Goal: Transaction & Acquisition: Subscribe to service/newsletter

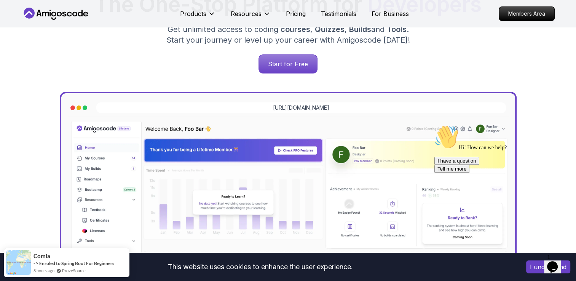
scroll to position [155, 0]
click at [280, 60] on p "Start for Free" at bounding box center [287, 64] width 55 height 18
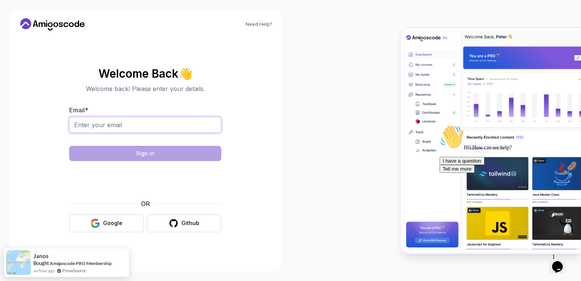
click at [126, 120] on input "Email *" at bounding box center [145, 125] width 152 height 16
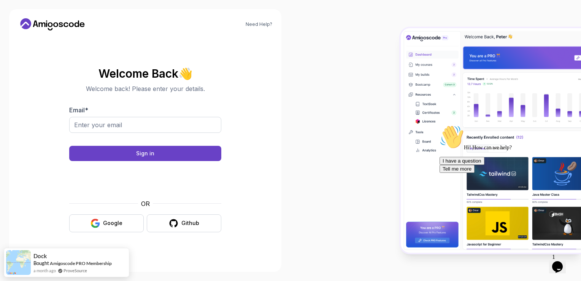
click at [403, 78] on body "Need Help? Welcome Back 👋 Welcome back! Please enter your details. Email * Sign…" at bounding box center [290, 140] width 581 height 281
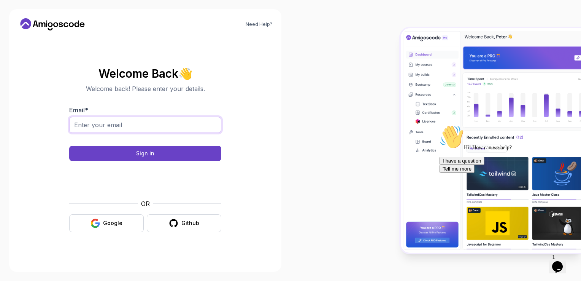
click at [131, 128] on input "Email *" at bounding box center [145, 125] width 152 height 16
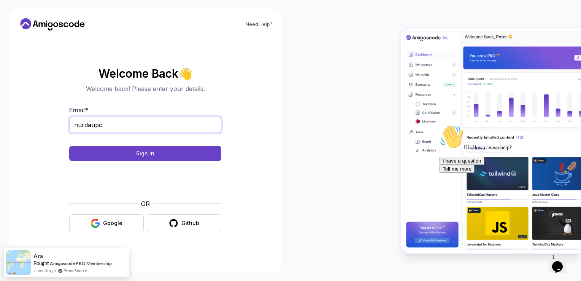
type input "[EMAIL_ADDRESS][DOMAIN_NAME]"
click at [69, 146] on button "Sign in" at bounding box center [145, 153] width 152 height 15
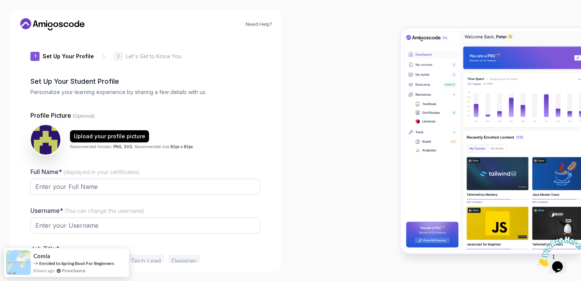
type input "zippyhawk7b722"
click at [191, 186] on input "Full Name* (displayed in your certificates)" at bounding box center [145, 187] width 230 height 16
type input "Nurdaulet"
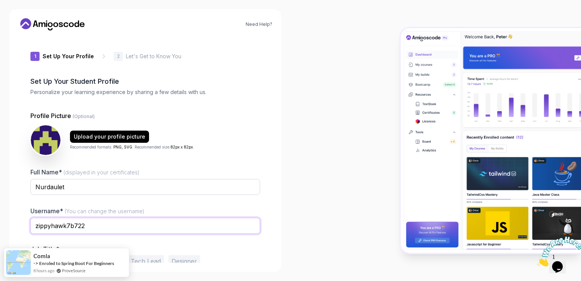
click at [212, 230] on input "zippyhawk7b722" at bounding box center [145, 226] width 230 height 16
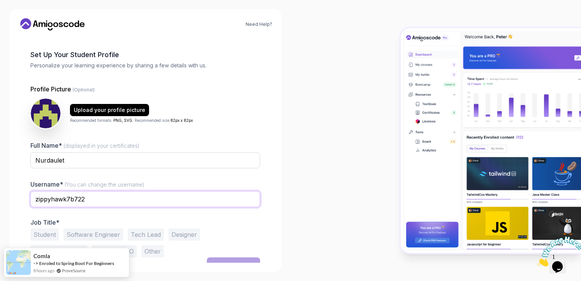
scroll to position [36, 0]
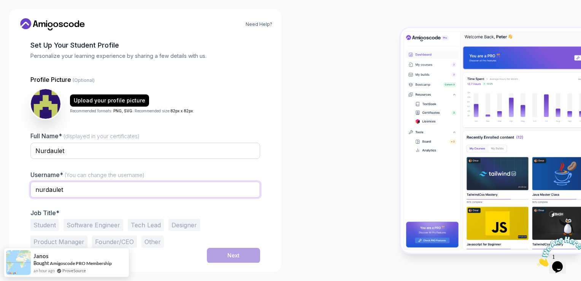
type input "nurdaulet"
click at [250, 208] on div "Full Name* (displayed in your certificates) Nurdaulet Username* (You can change…" at bounding box center [145, 189] width 230 height 116
click at [39, 228] on button "Student" at bounding box center [44, 225] width 29 height 12
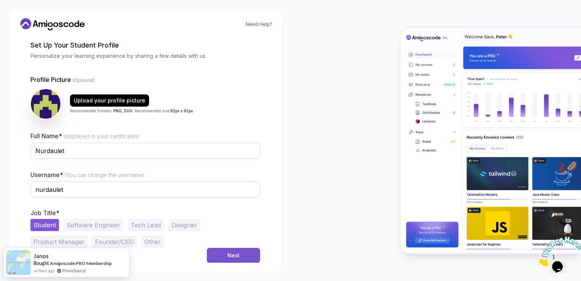
click at [242, 255] on button "Next" at bounding box center [233, 255] width 53 height 15
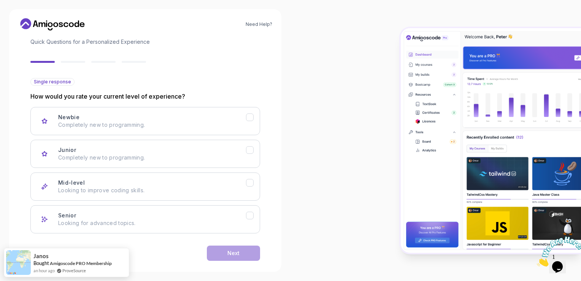
scroll to position [51, 0]
click at [247, 183] on icon "Mid-level" at bounding box center [250, 182] width 7 height 7
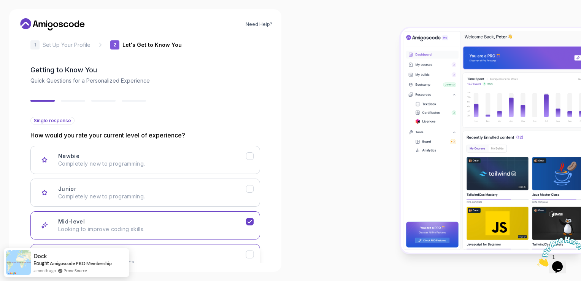
scroll to position [28, 0]
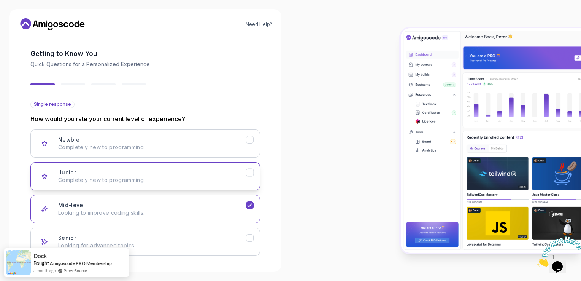
click at [248, 174] on icon "Junior" at bounding box center [250, 172] width 7 height 7
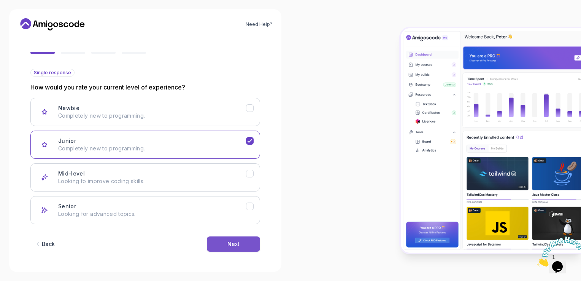
click at [247, 242] on button "Next" at bounding box center [233, 243] width 53 height 15
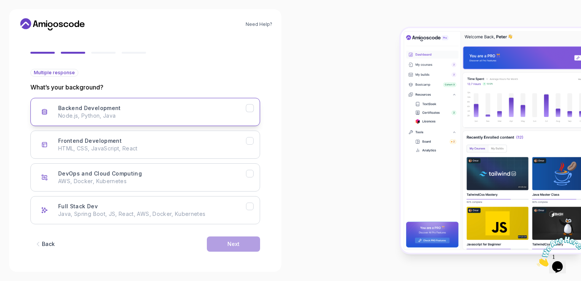
click at [248, 111] on icon "Backend Development" at bounding box center [250, 108] width 7 height 7
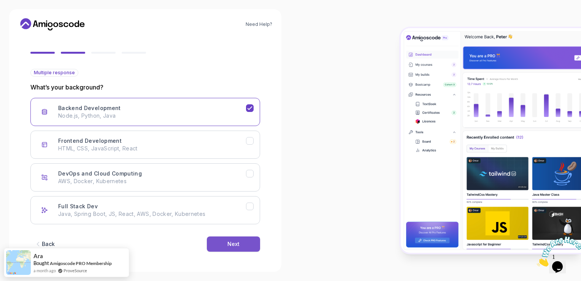
click at [239, 248] on button "Next" at bounding box center [233, 243] width 53 height 15
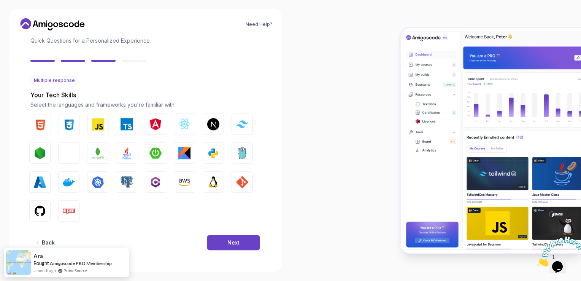
scroll to position [51, 0]
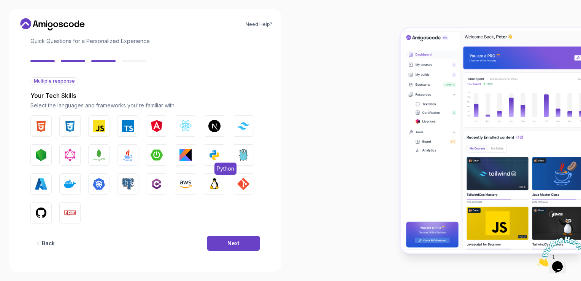
click at [217, 158] on img "button" at bounding box center [215, 155] width 12 height 12
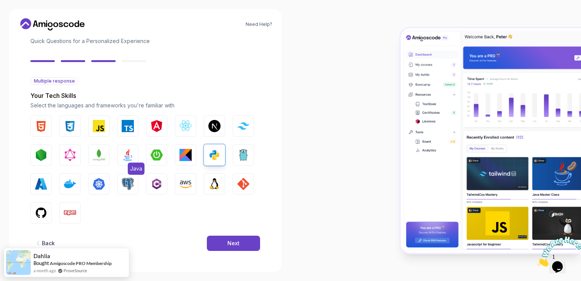
click at [129, 158] on img "button" at bounding box center [128, 155] width 12 height 12
click at [129, 191] on span "PostgreSQL" at bounding box center [145, 197] width 35 height 12
click at [239, 247] on button "Next" at bounding box center [233, 243] width 53 height 15
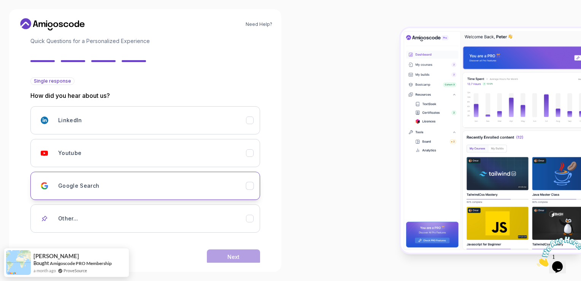
click at [156, 180] on div "Google Search" at bounding box center [152, 185] width 188 height 15
click at [217, 256] on button "Next" at bounding box center [233, 256] width 53 height 15
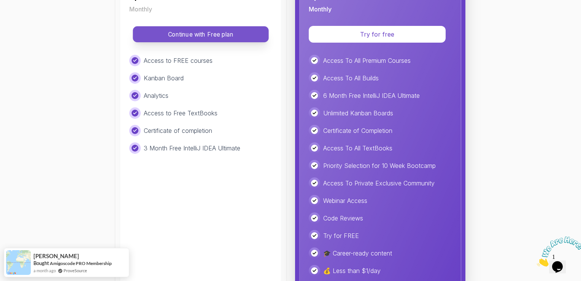
scroll to position [171, 0]
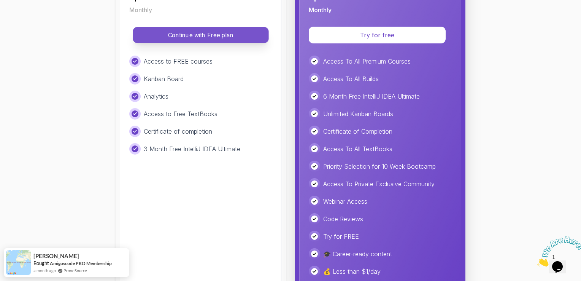
click at [187, 43] on button "Continue with Free plan" at bounding box center [201, 35] width 136 height 16
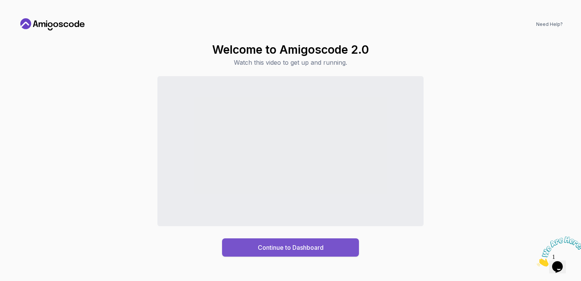
click at [326, 254] on button "Continue to Dashboard" at bounding box center [290, 247] width 137 height 18
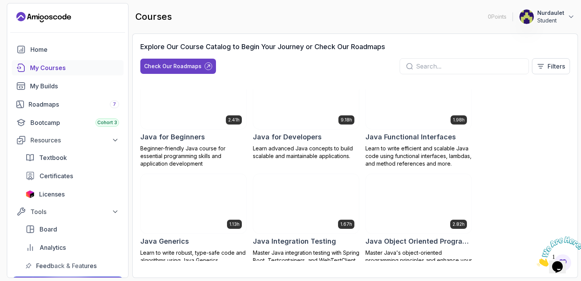
scroll to position [557, 0]
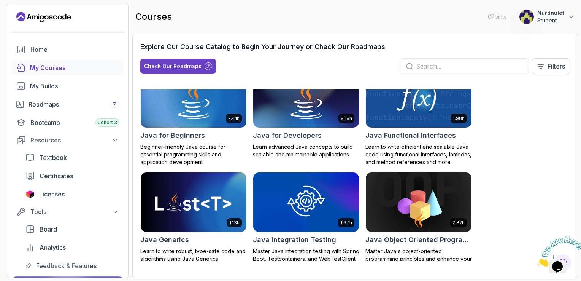
click at [431, 62] on input "text" at bounding box center [469, 66] width 107 height 9
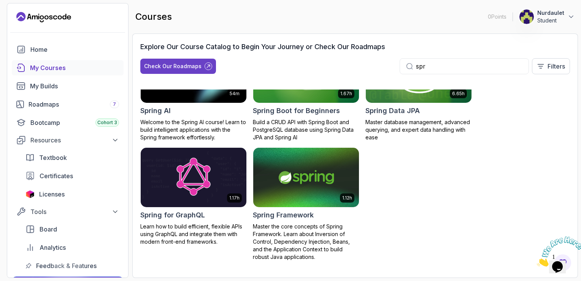
scroll to position [157, 0]
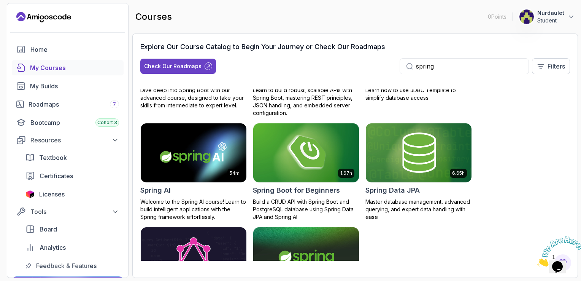
scroll to position [157, 0]
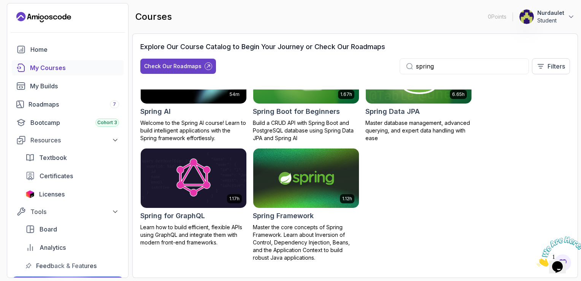
type input "spring"
